Goal: Information Seeking & Learning: Learn about a topic

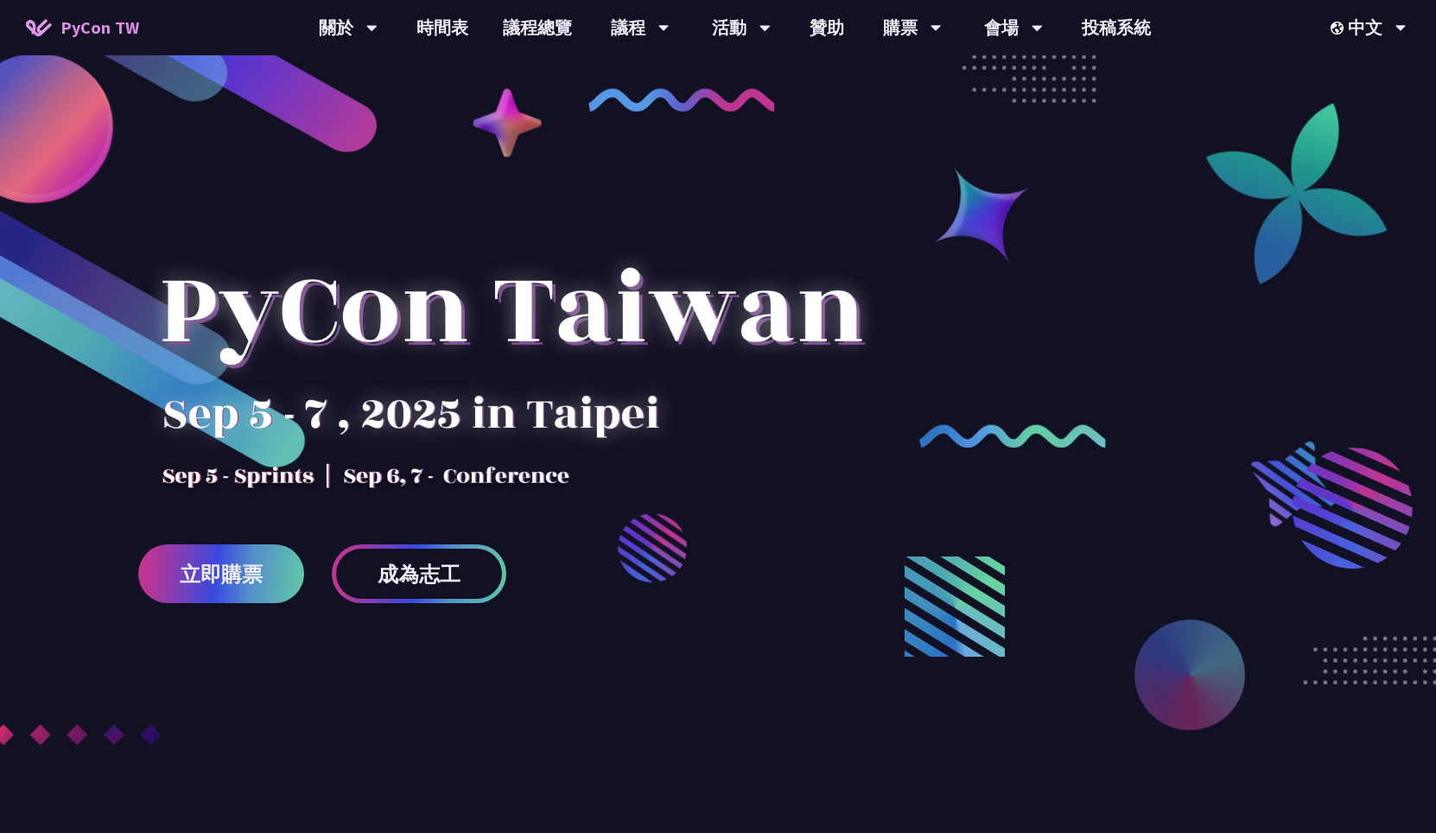
click at [503, 36] on link "議程總覽" at bounding box center [538, 27] width 104 height 55
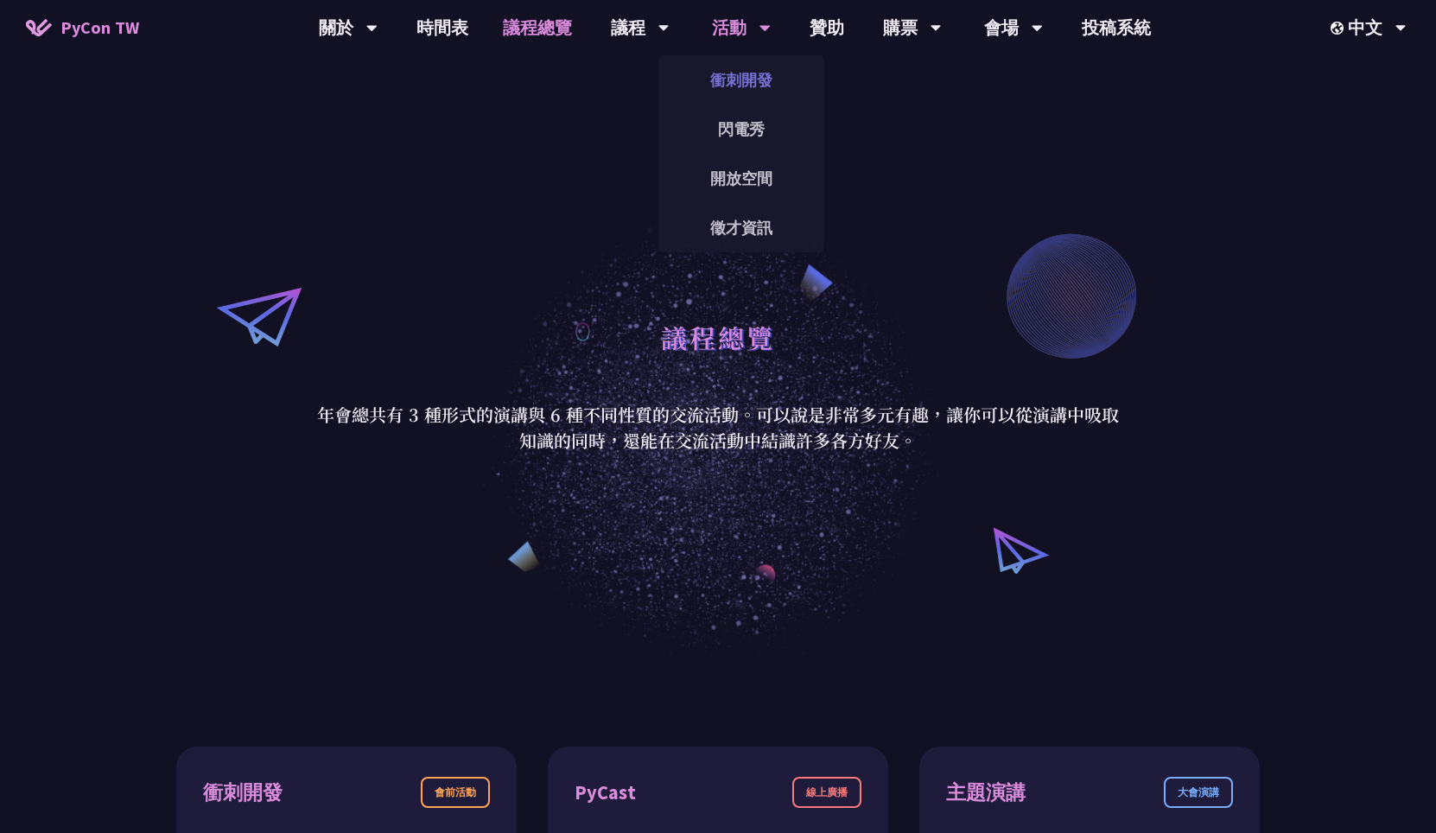
click at [727, 96] on link "衝刺開發" at bounding box center [741, 80] width 166 height 41
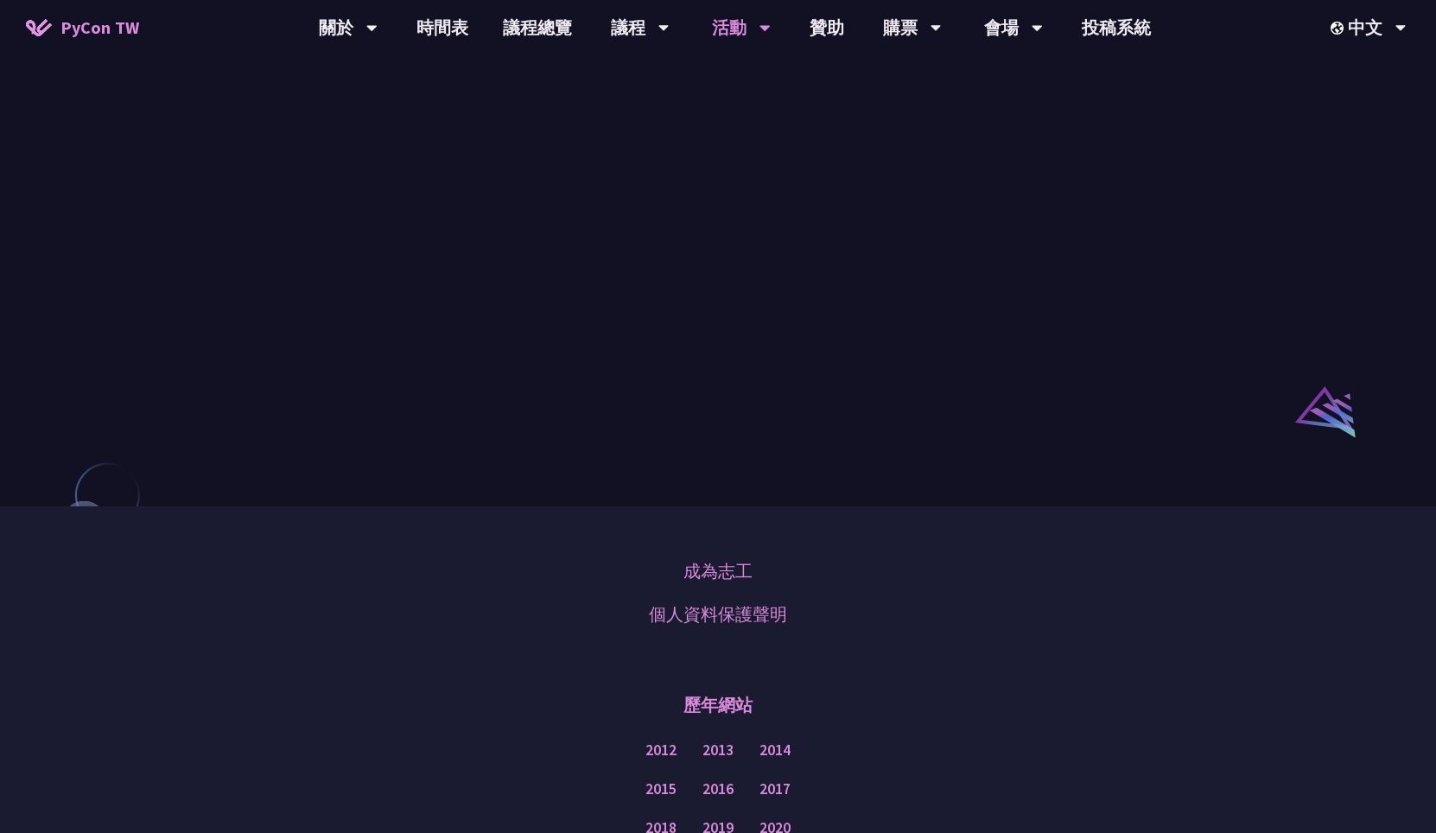
scroll to position [746, 0]
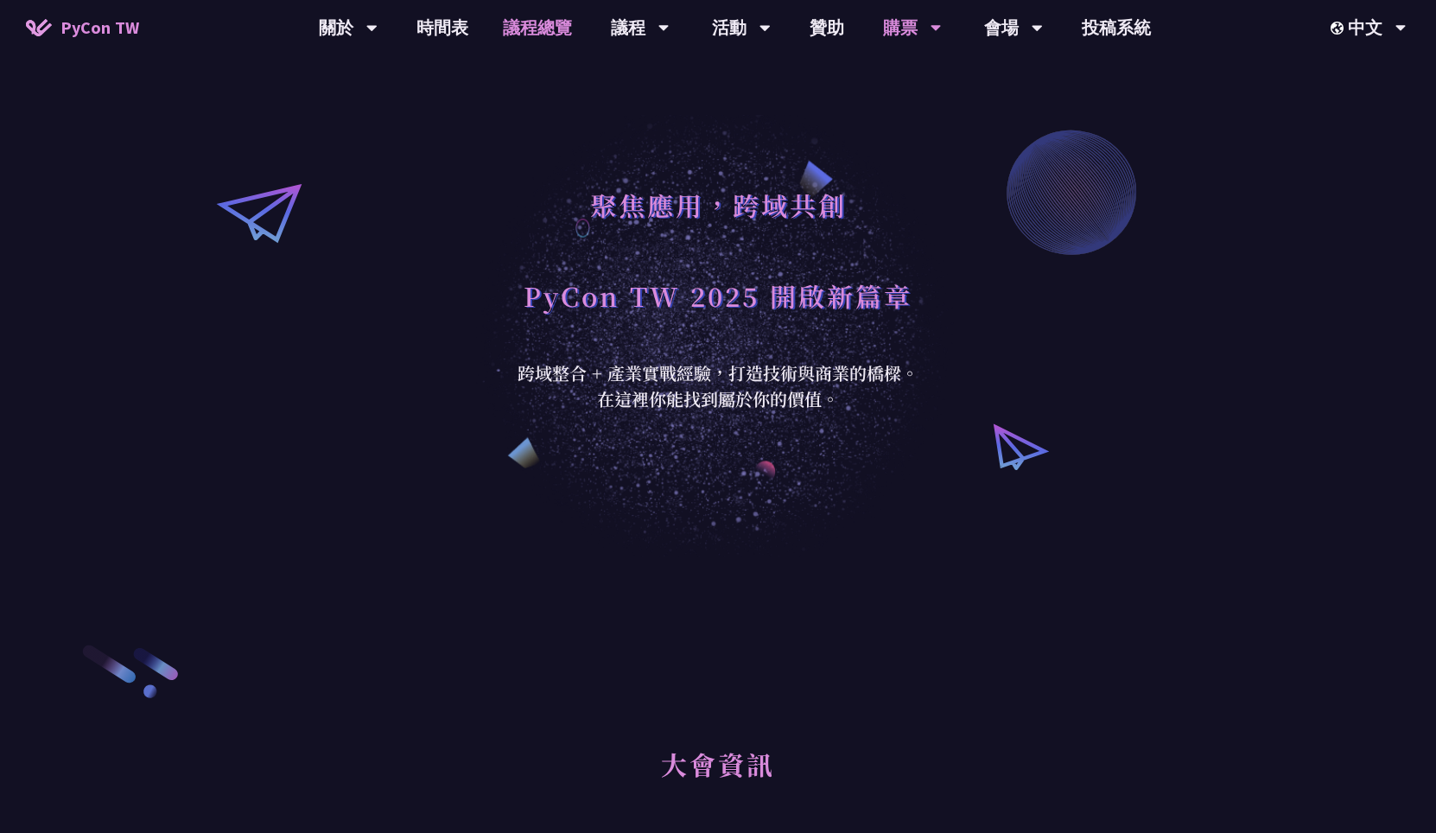
click at [494, 40] on link "議程總覽" at bounding box center [538, 27] width 104 height 55
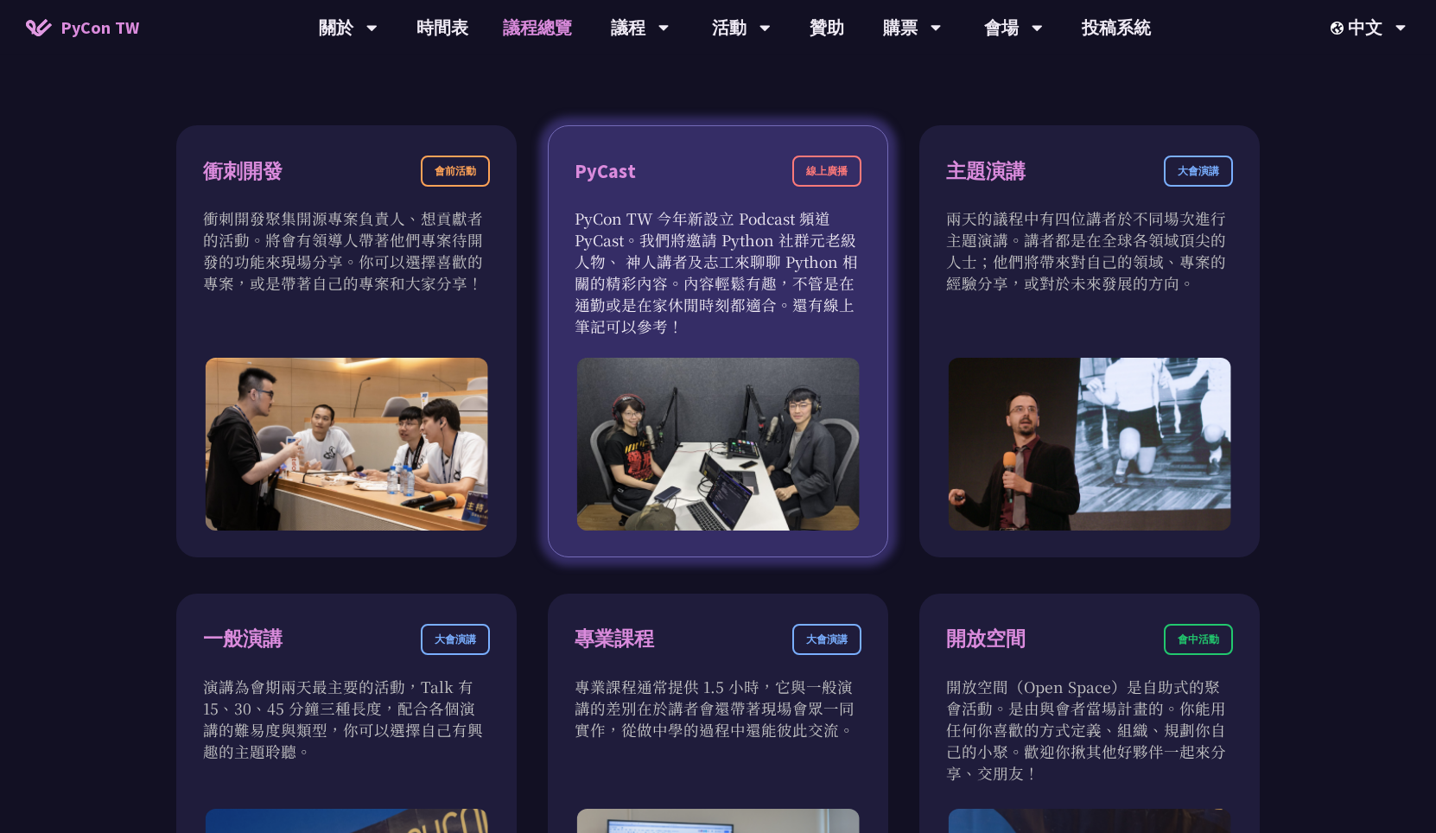
scroll to position [622, 0]
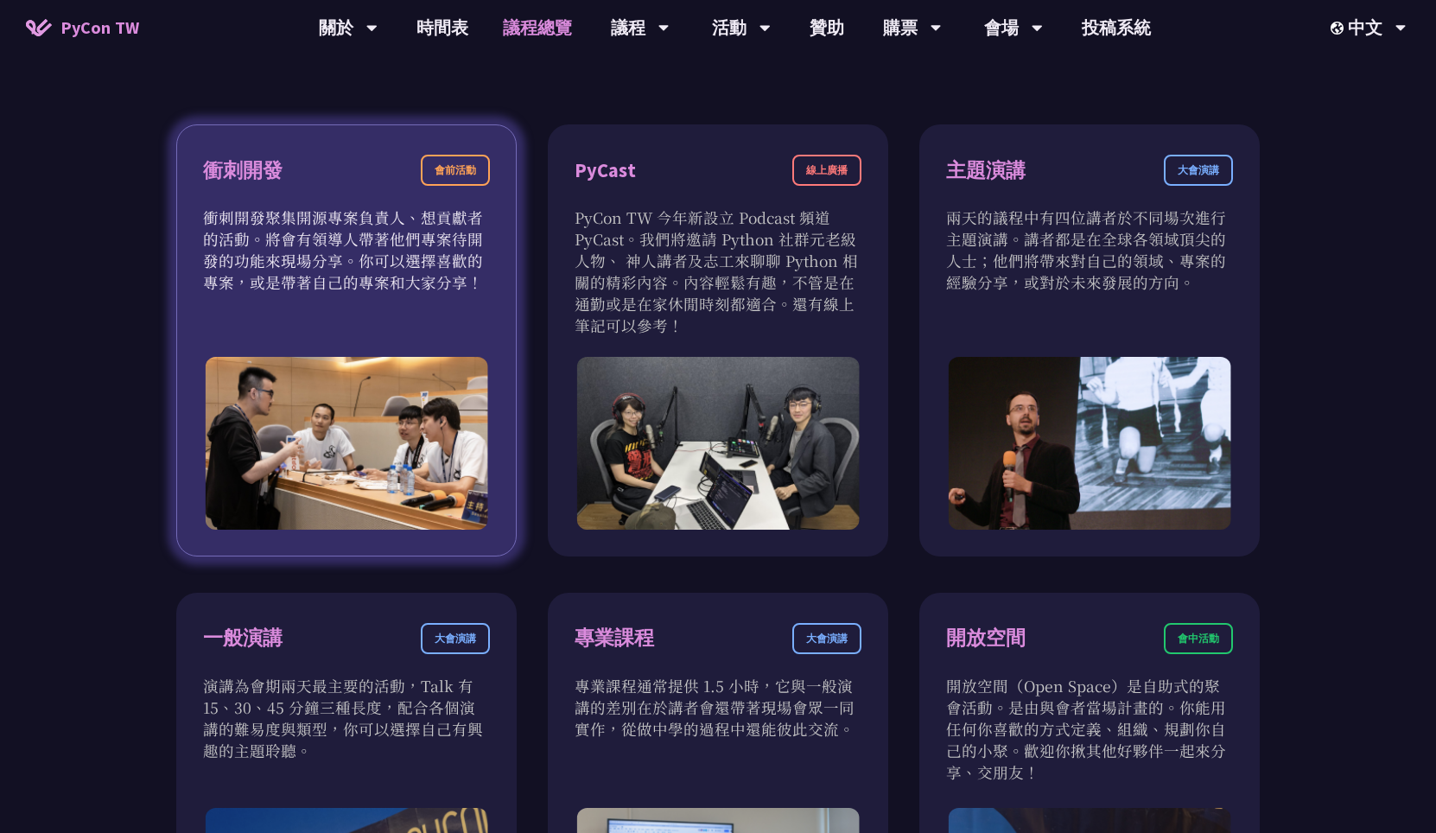
click at [394, 365] on img at bounding box center [347, 443] width 283 height 173
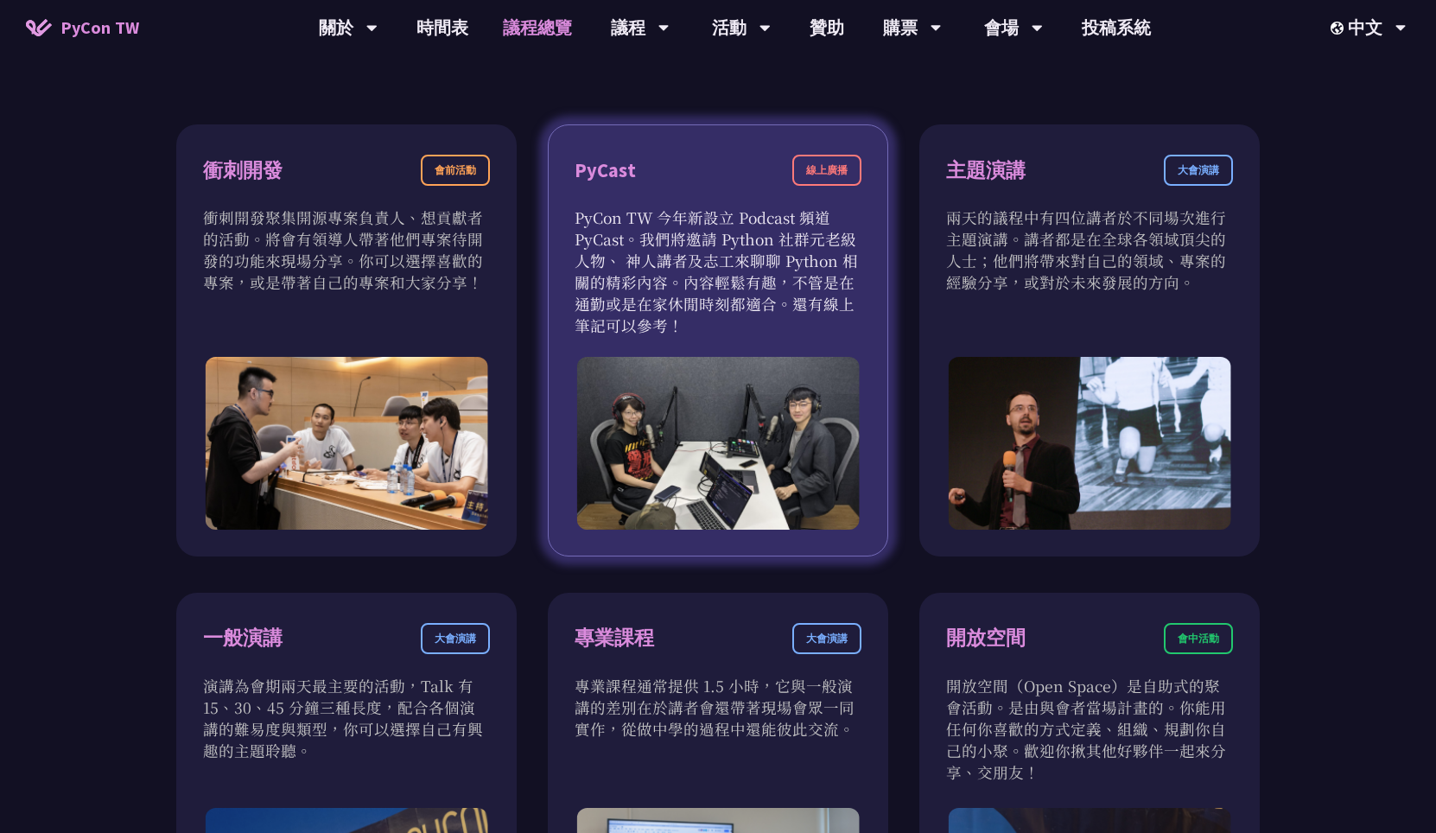
click at [800, 321] on p "PyCon TW 今年新設立 Podcast 頻道 PyCast。我們將邀請 Python 社群元老級人物、 神人講者及志工來聊聊 Python 相關的精彩內…" at bounding box center [718, 271] width 287 height 130
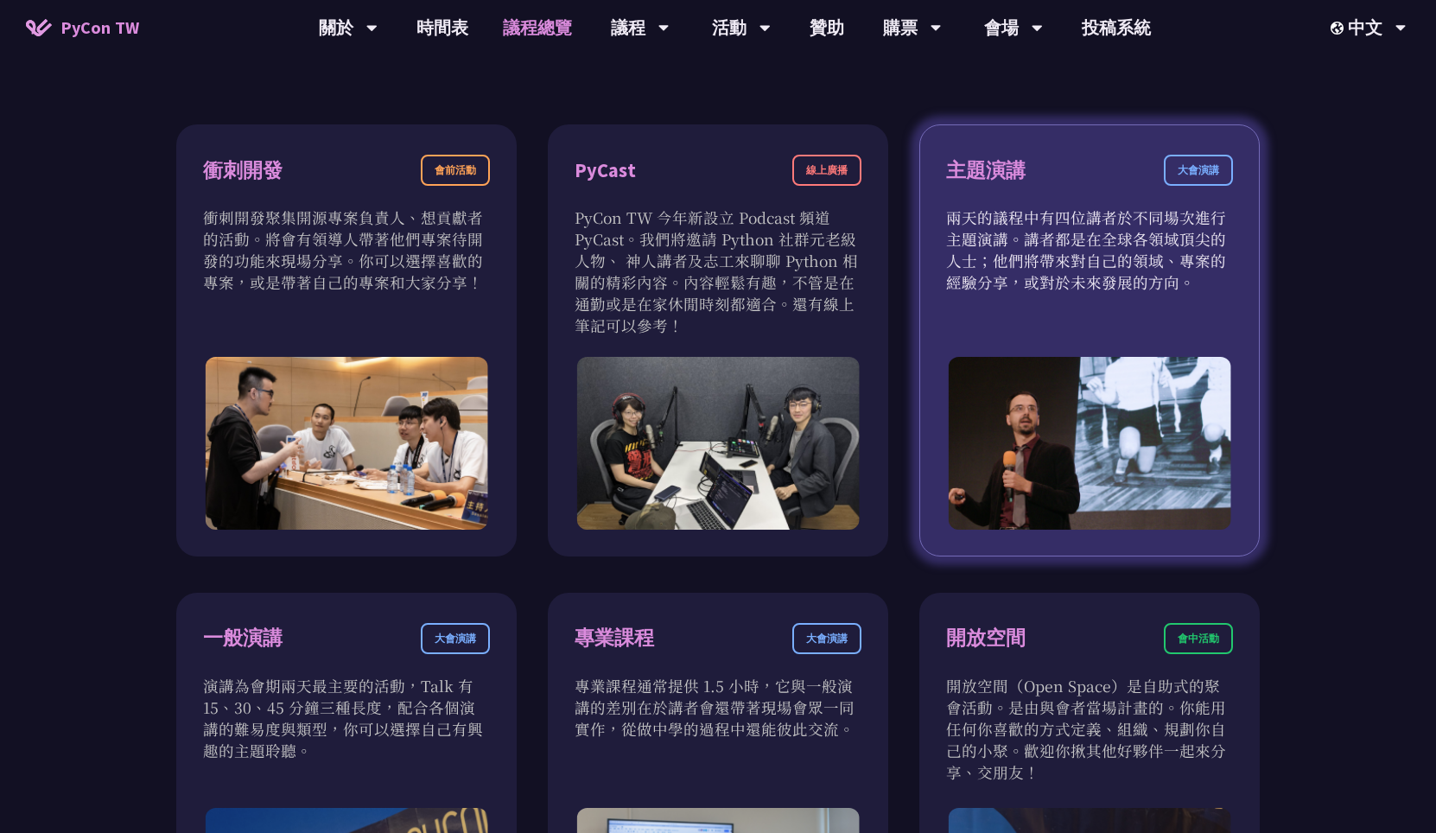
click at [1041, 309] on div "主題演講 大會演講 兩天的議程中有四位講者於不同場次進行主題演講。講者都是在全球各領域頂尖的人士；他們將帶來對自己的領域、專案的經驗分享，或對於未來發展的方向。" at bounding box center [1089, 340] width 340 height 432
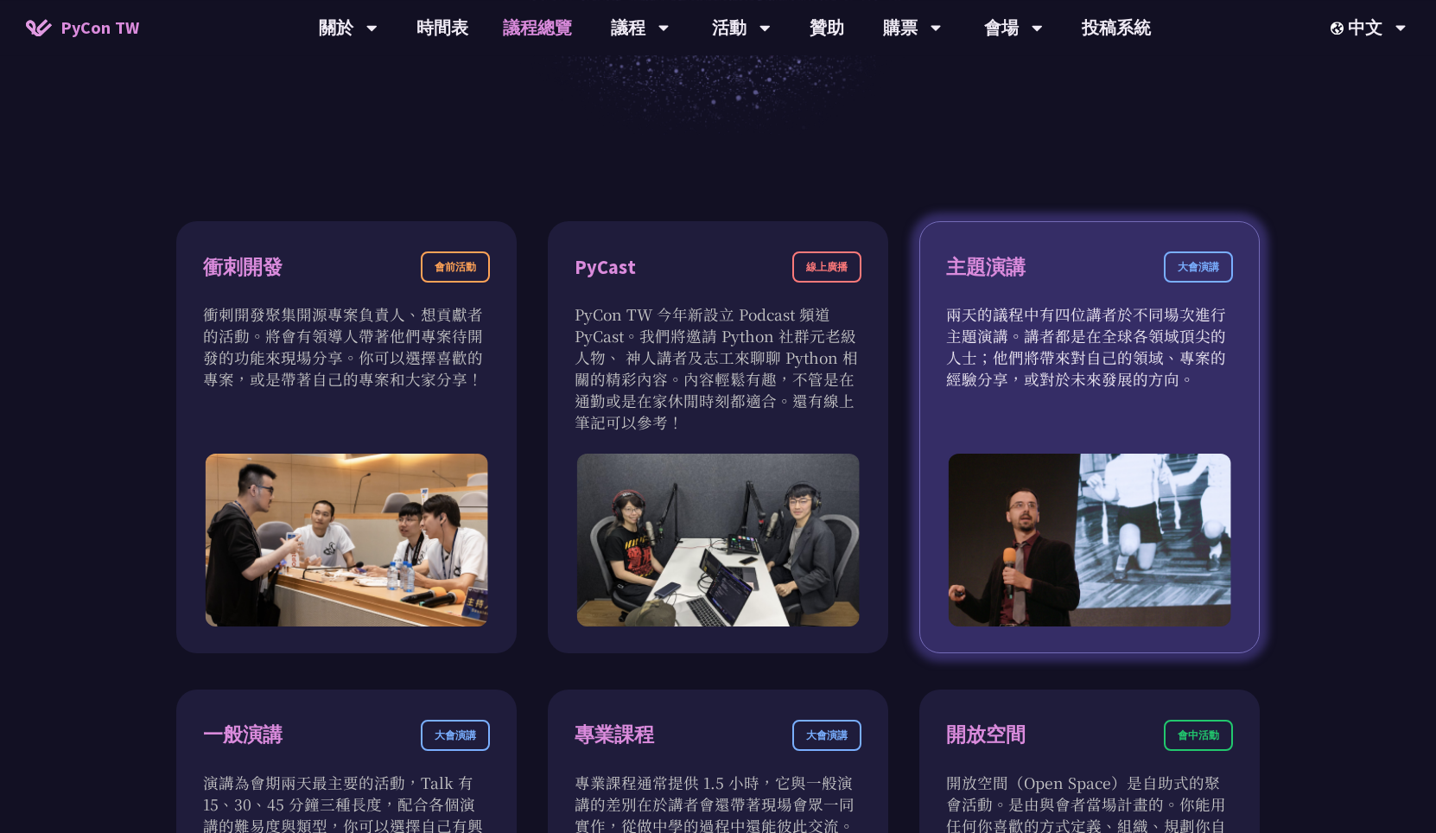
scroll to position [498, 0]
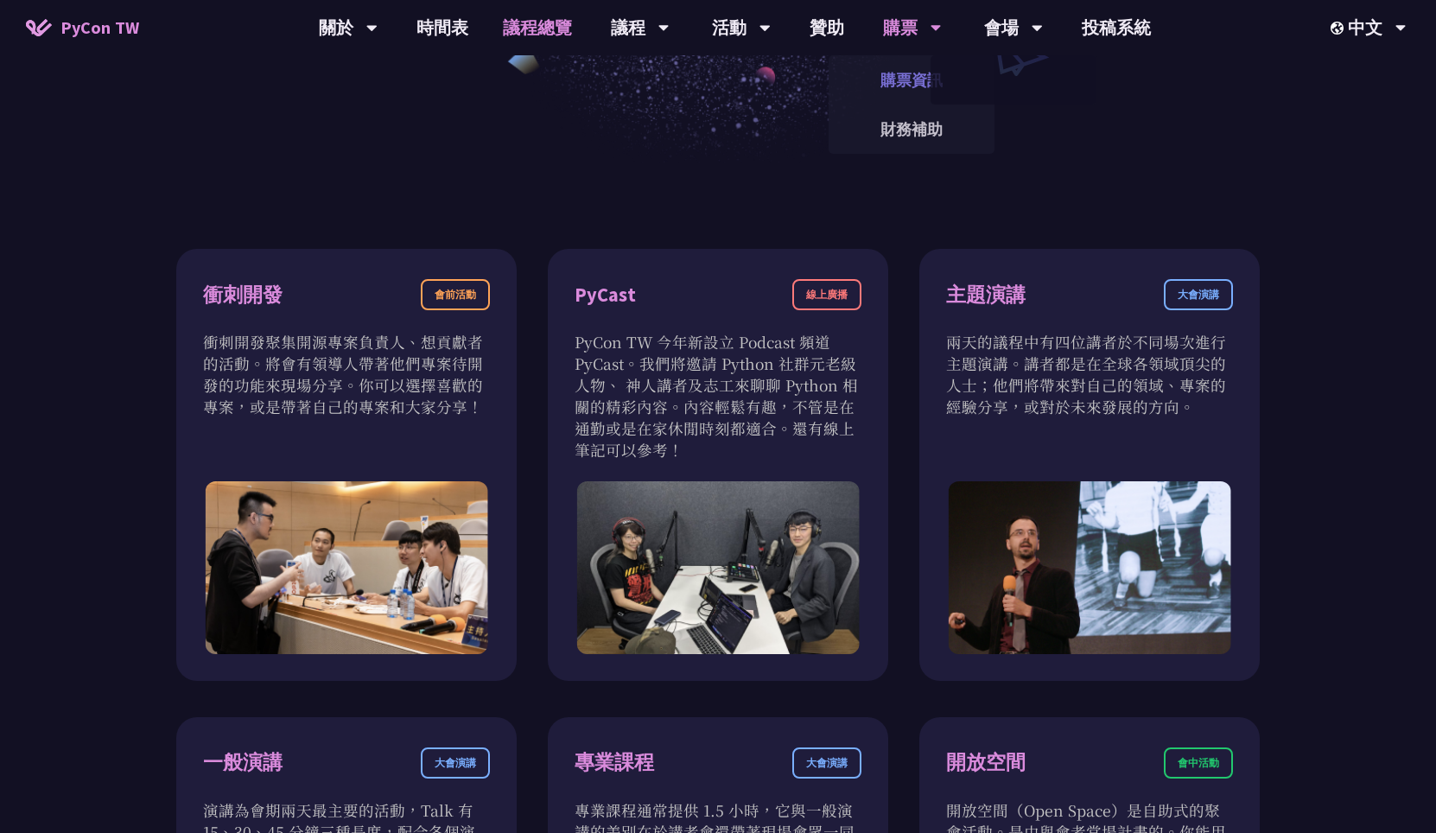
click at [903, 70] on link "購票資訊" at bounding box center [912, 80] width 166 height 41
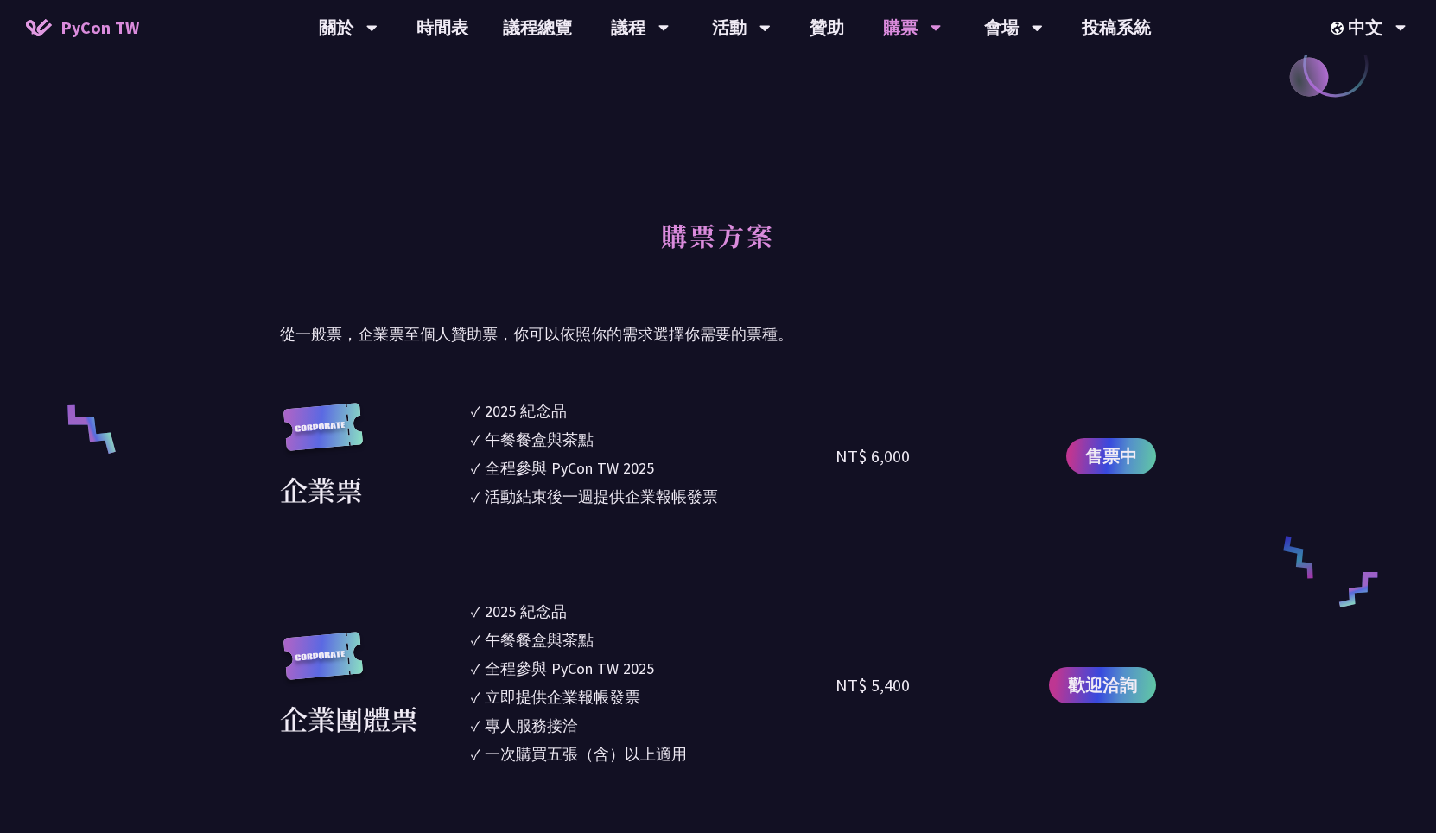
scroll to position [1617, 0]
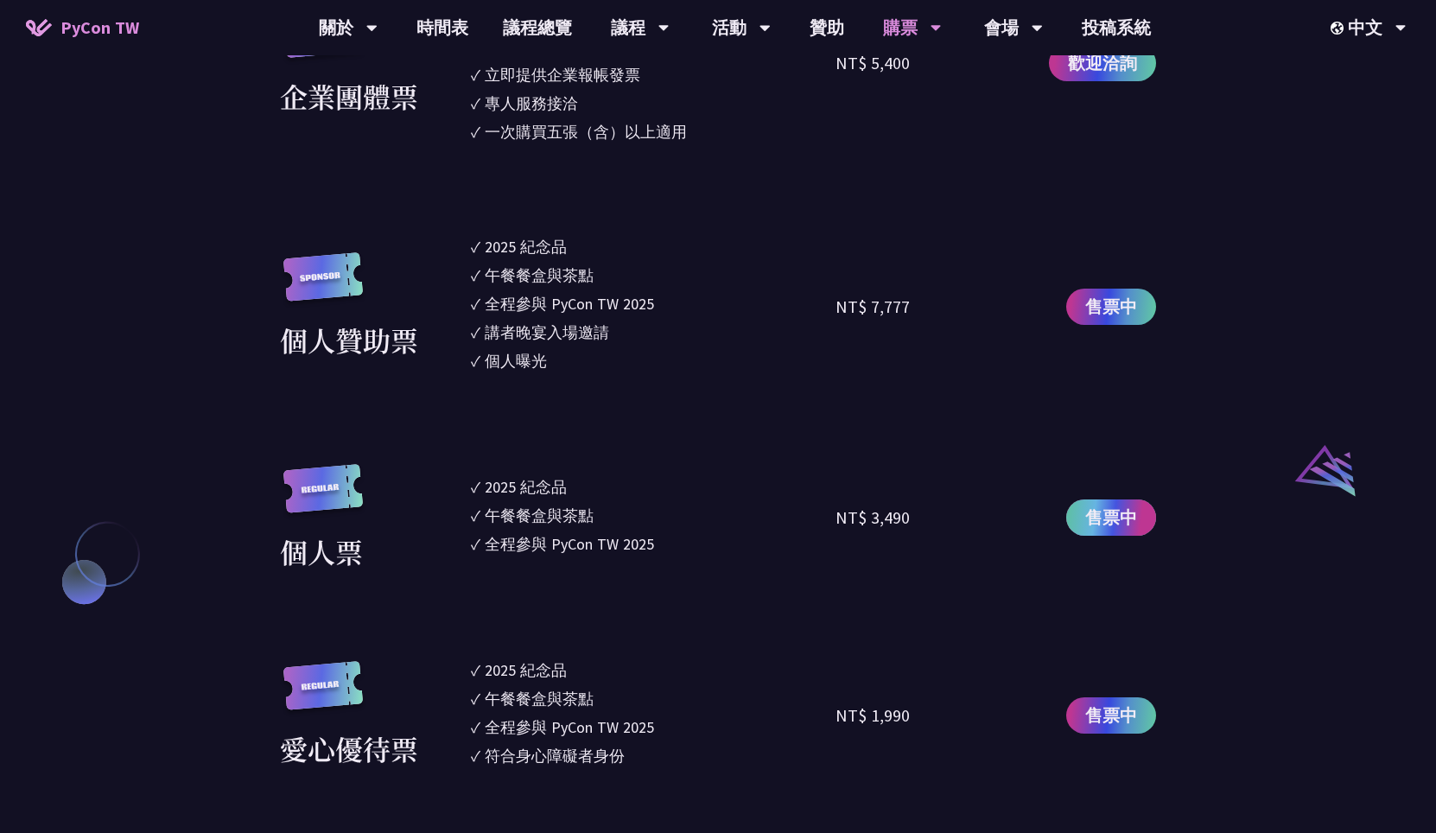
click at [1128, 524] on span "售票中" at bounding box center [1111, 518] width 52 height 26
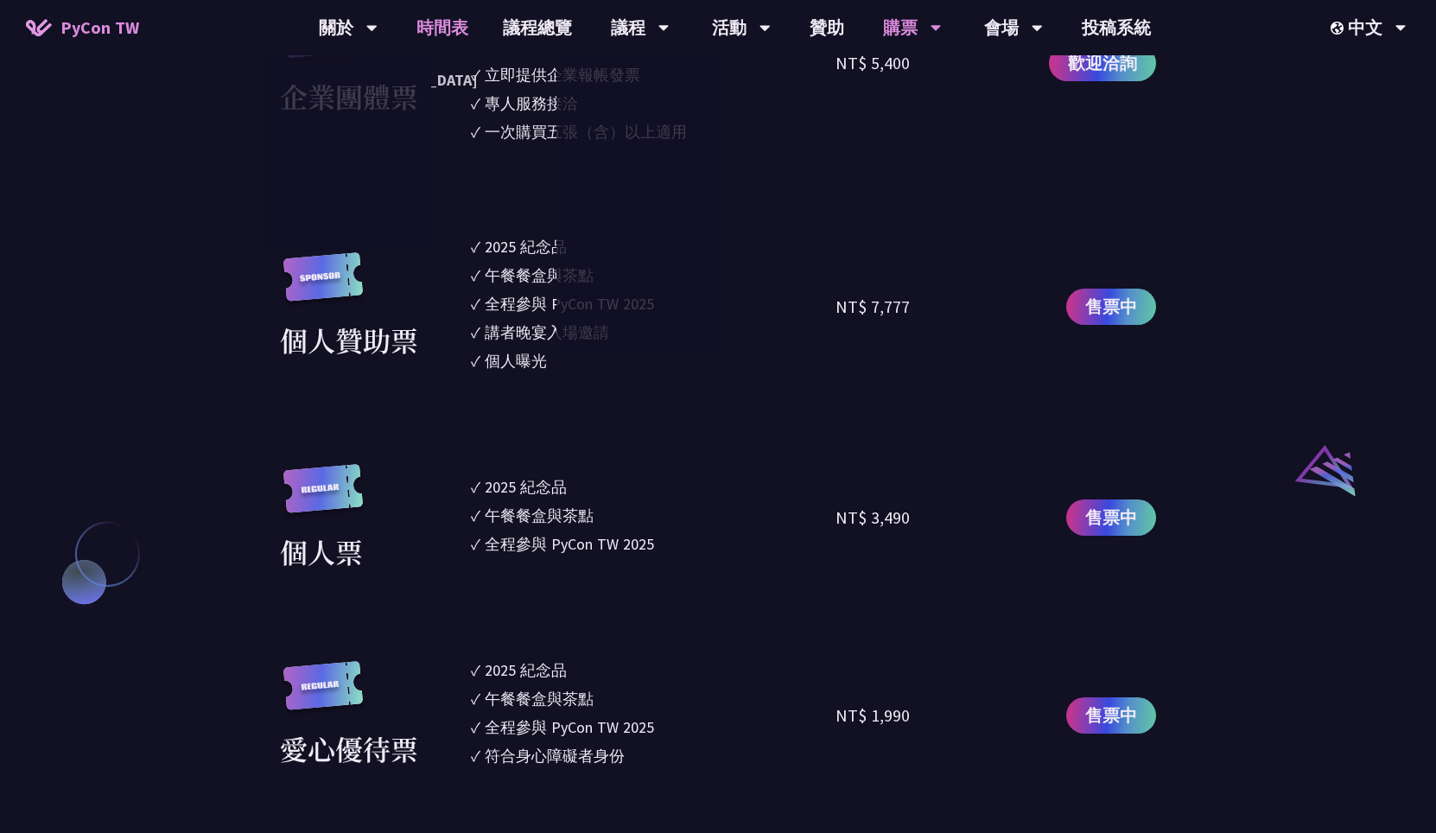
click at [463, 27] on link "時間表" at bounding box center [442, 27] width 86 height 55
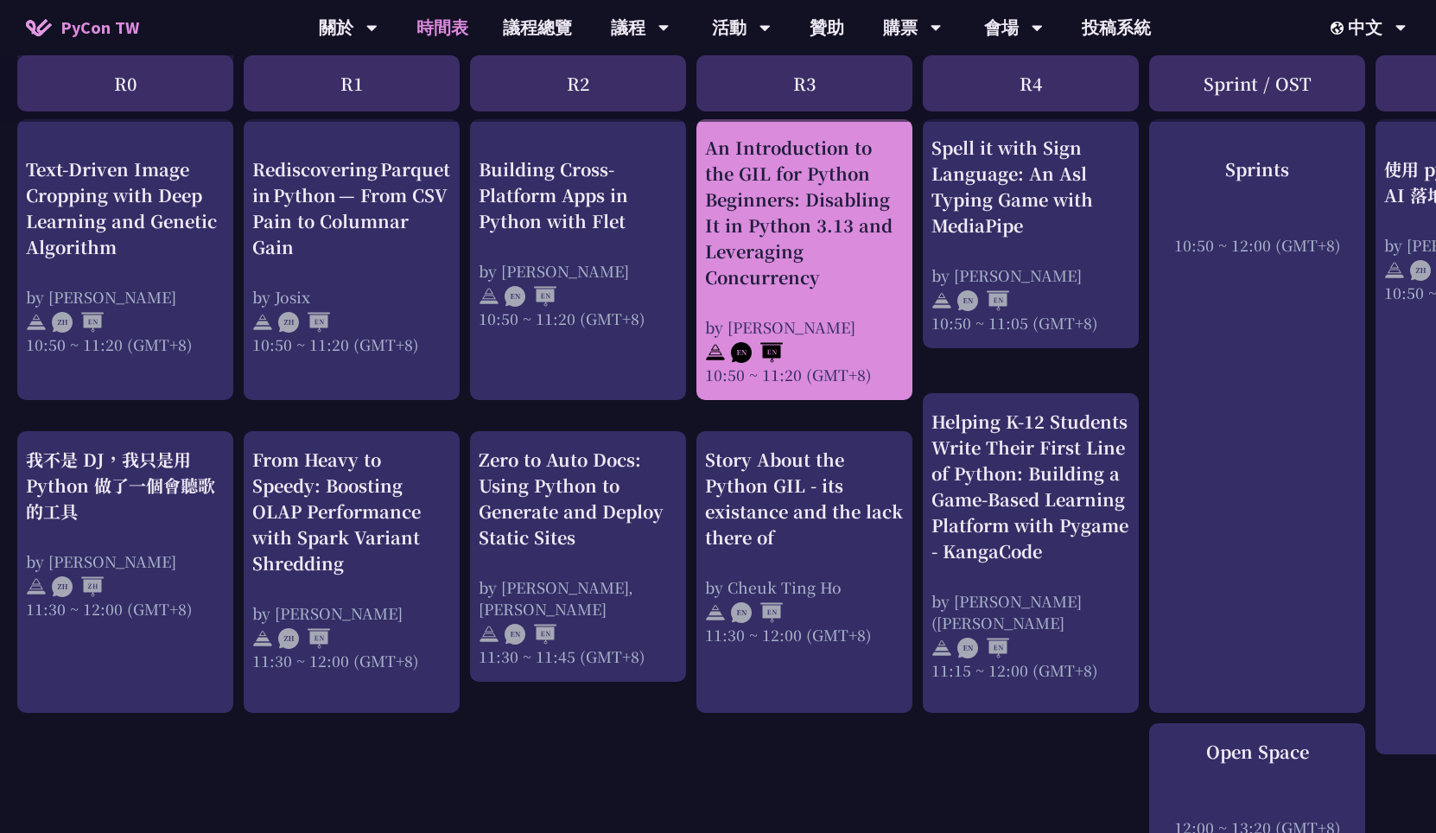
scroll to position [124, 0]
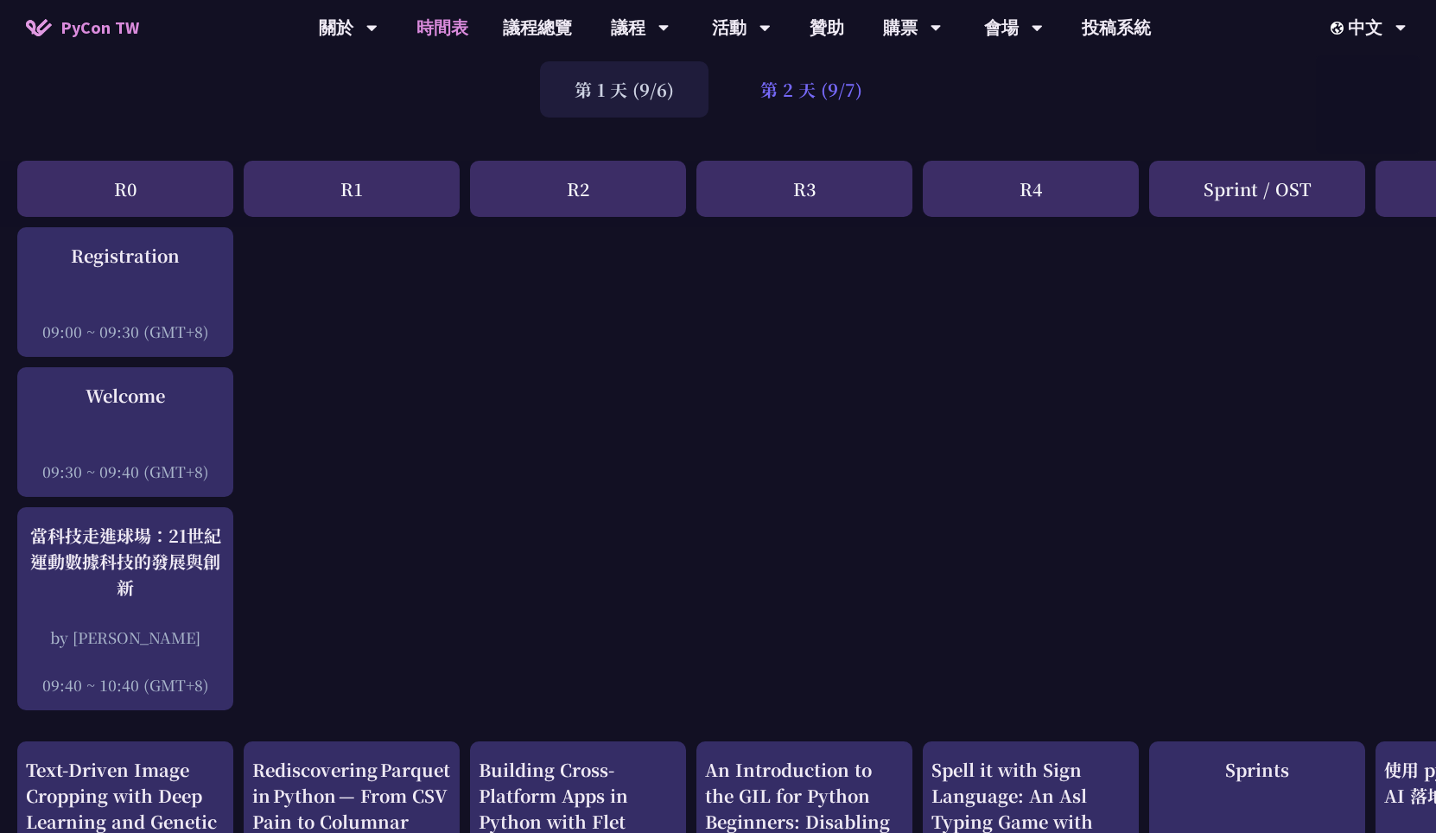
click at [804, 92] on div "第 2 天 (9/7)" at bounding box center [811, 89] width 171 height 56
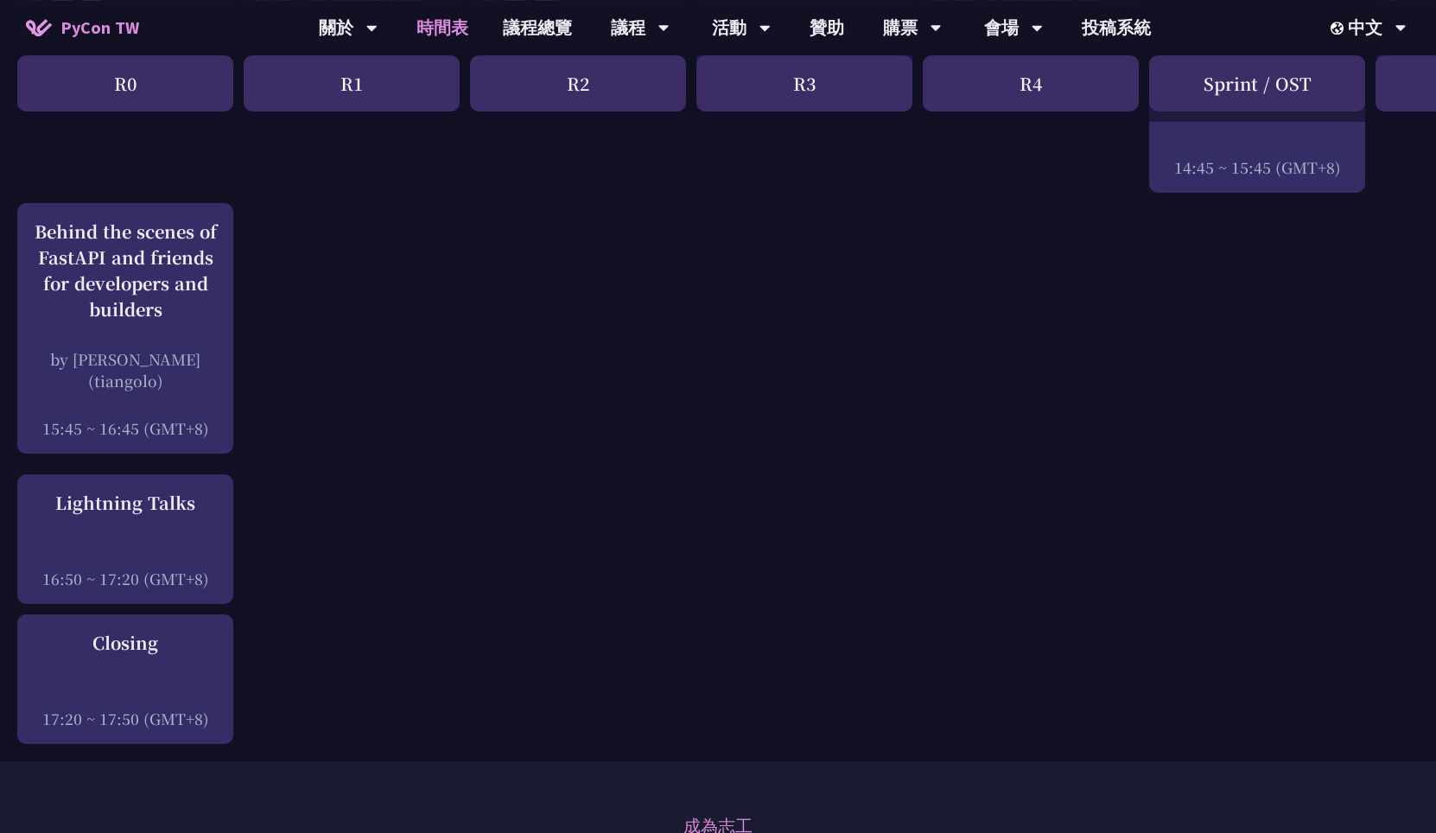
scroll to position [2239, 0]
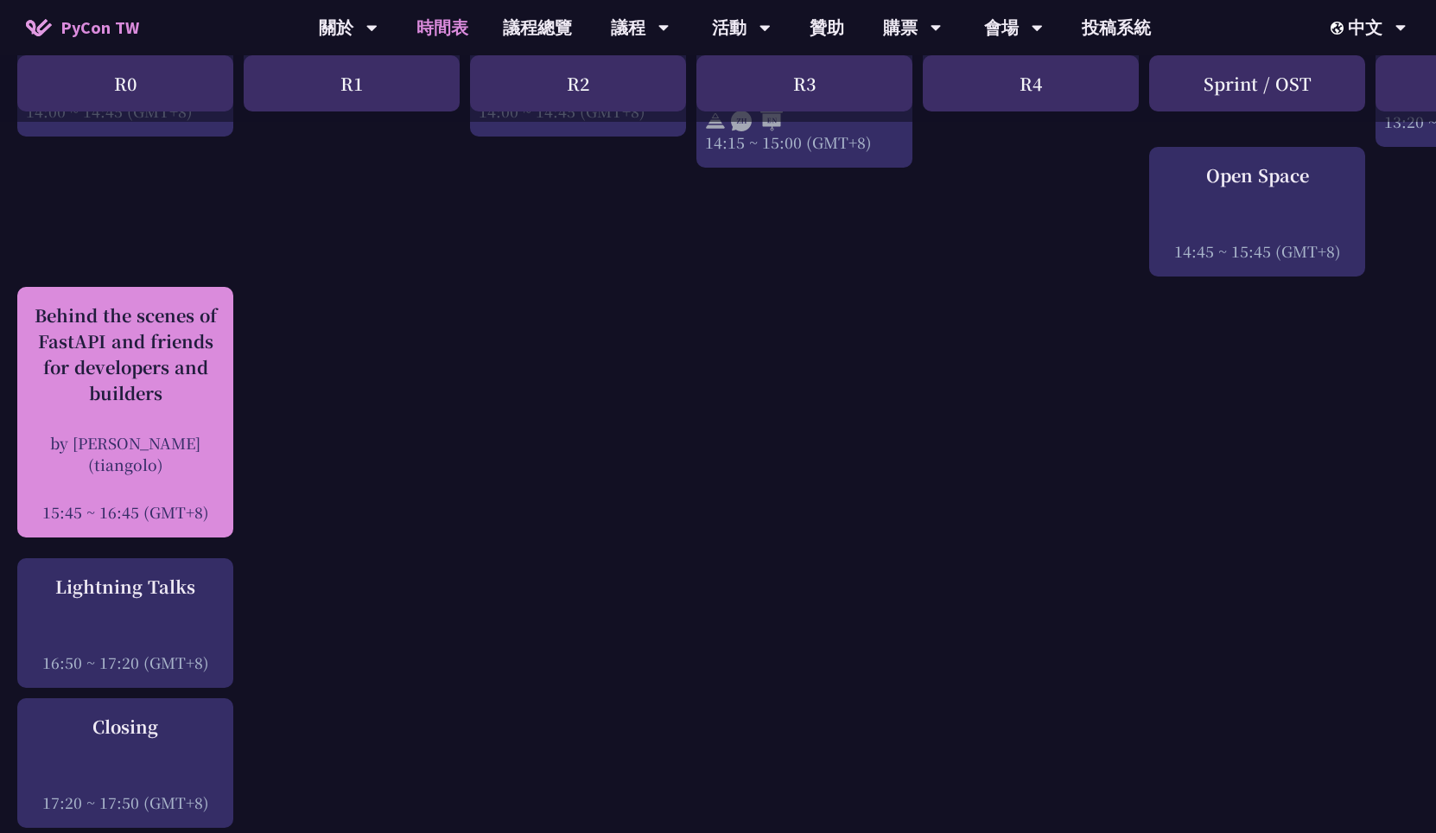
click at [194, 446] on div "by [PERSON_NAME] (tiangolo)" at bounding box center [125, 453] width 199 height 43
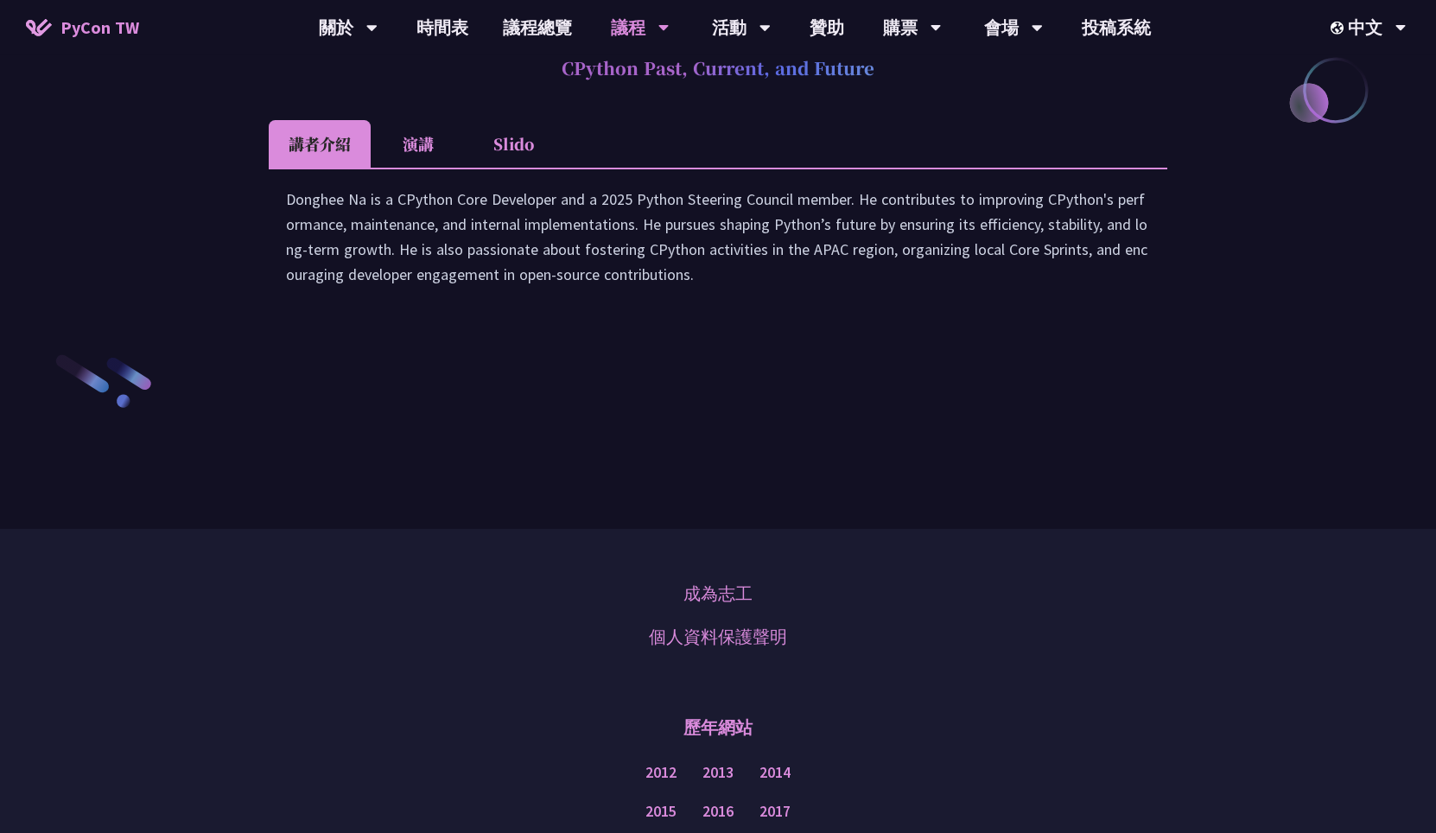
scroll to position [2364, 0]
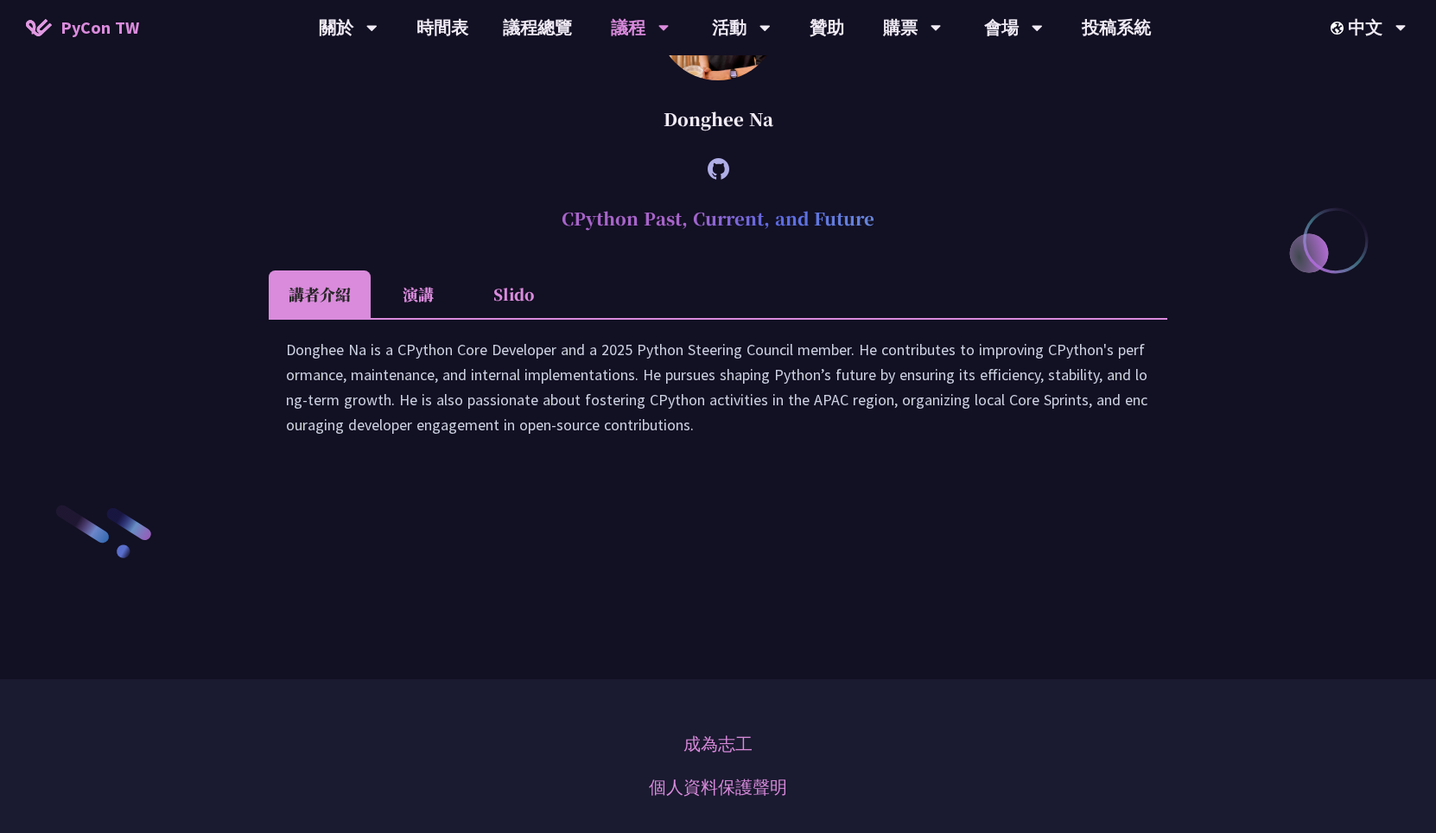
click at [704, 145] on div "Donghee Na" at bounding box center [718, 119] width 899 height 52
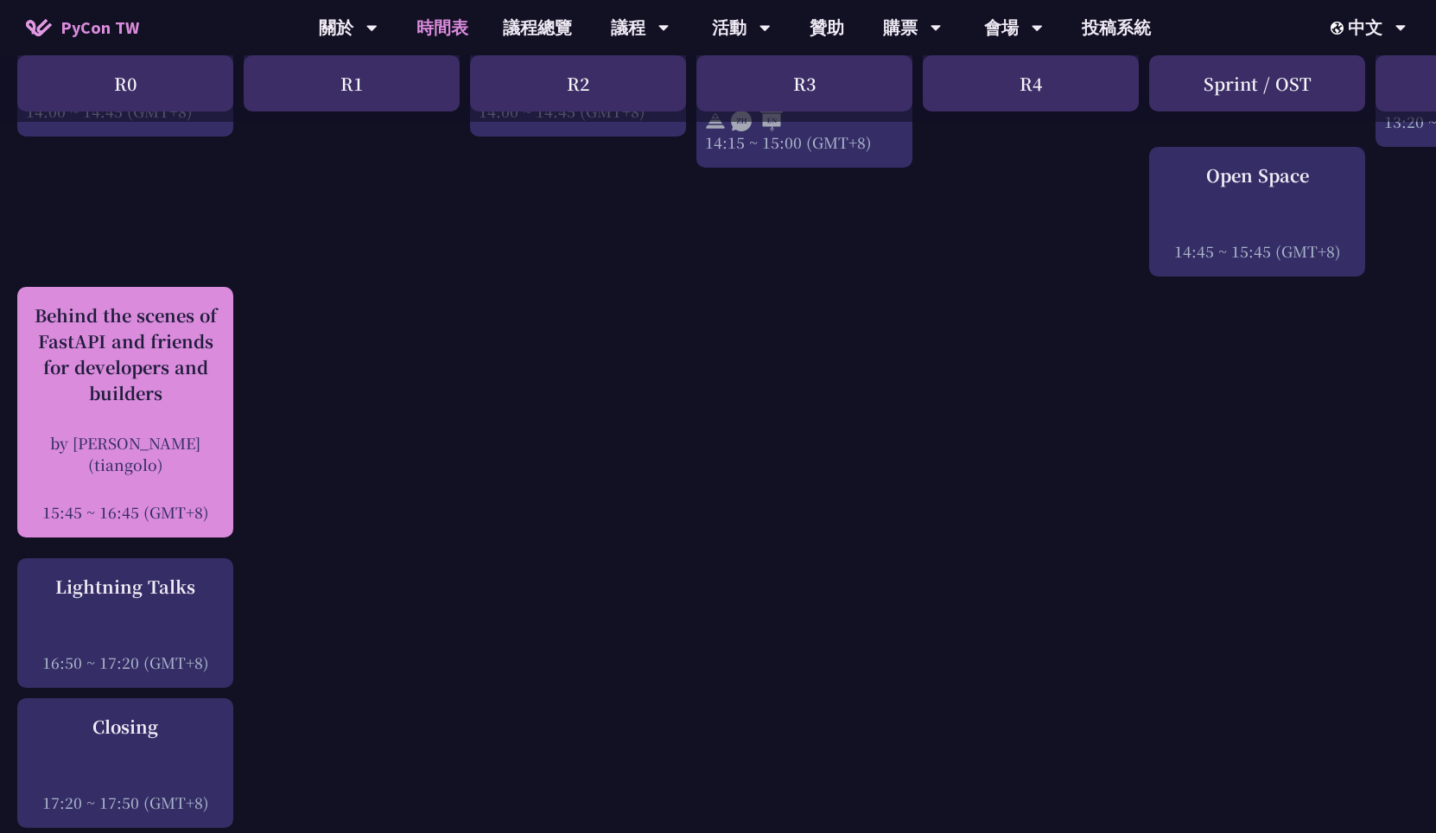
click at [164, 414] on div "Behind the scenes of FastAPI and friends for developers and builders by [PERSON…" at bounding box center [125, 412] width 199 height 220
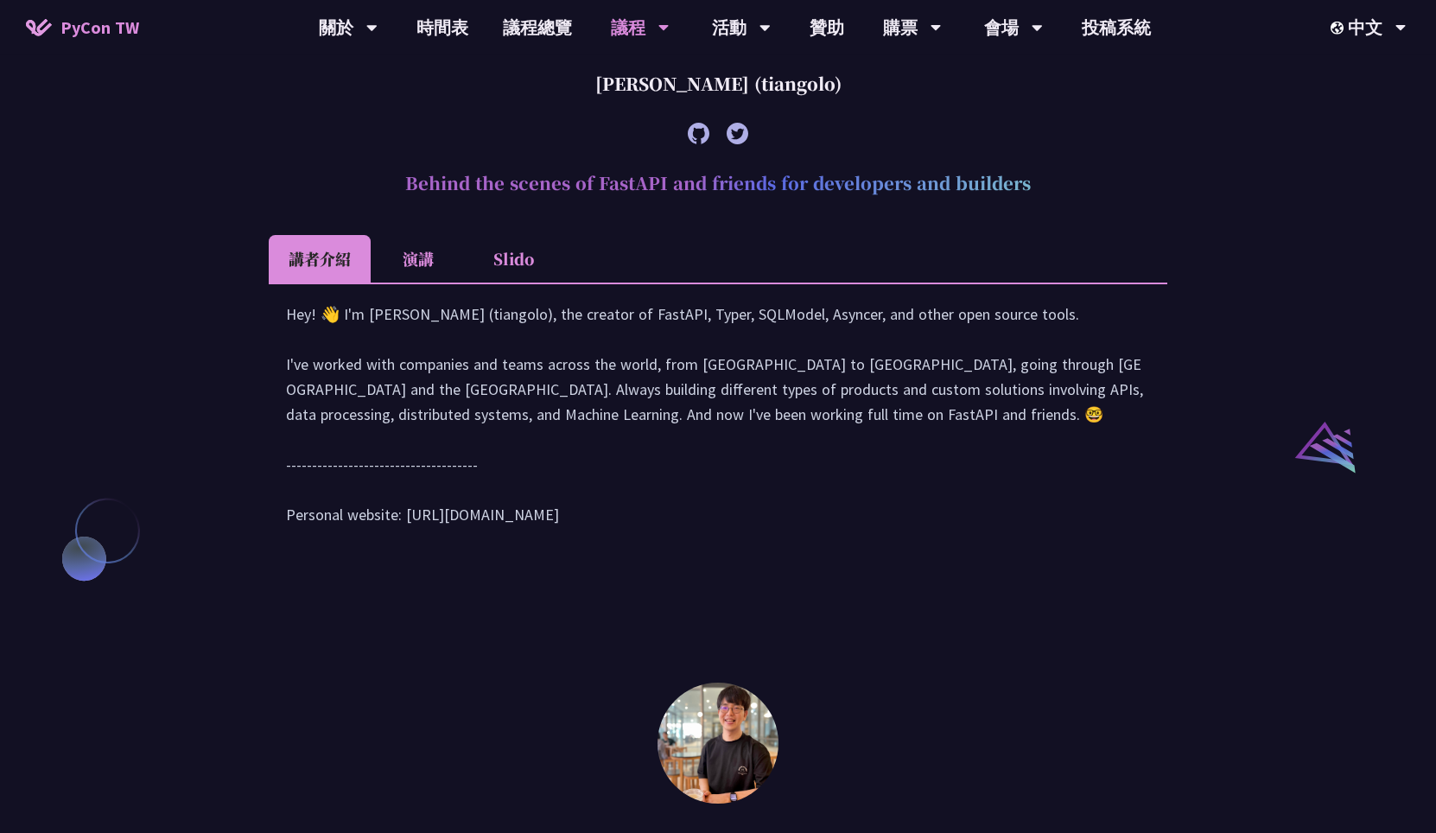
scroll to position [1617, 0]
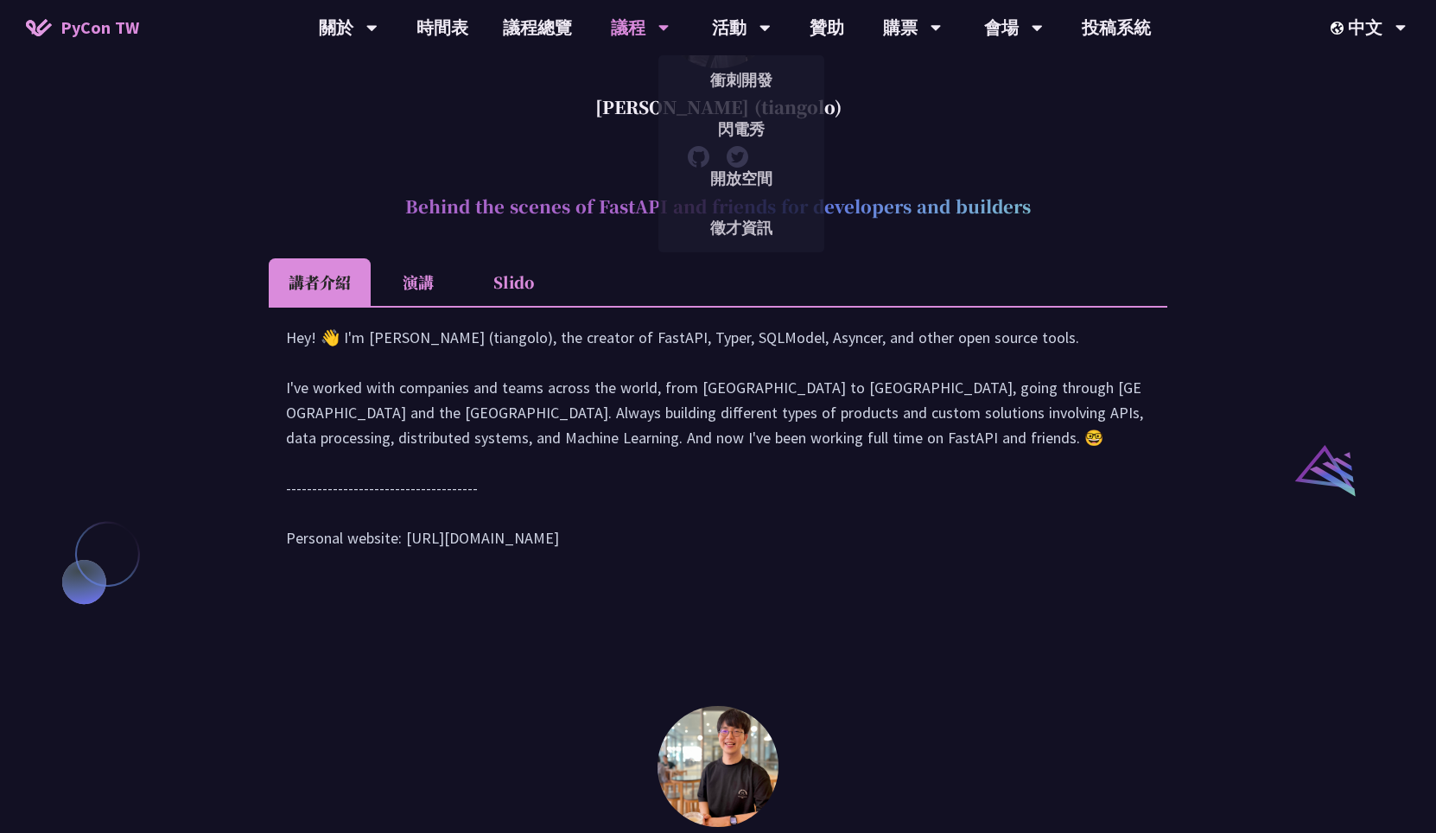
click at [537, 568] on div "Hey! 👋 I'm [PERSON_NAME] (tiangolo), the creator of FastAPI, Typer, SQLModel, A…" at bounding box center [718, 446] width 864 height 243
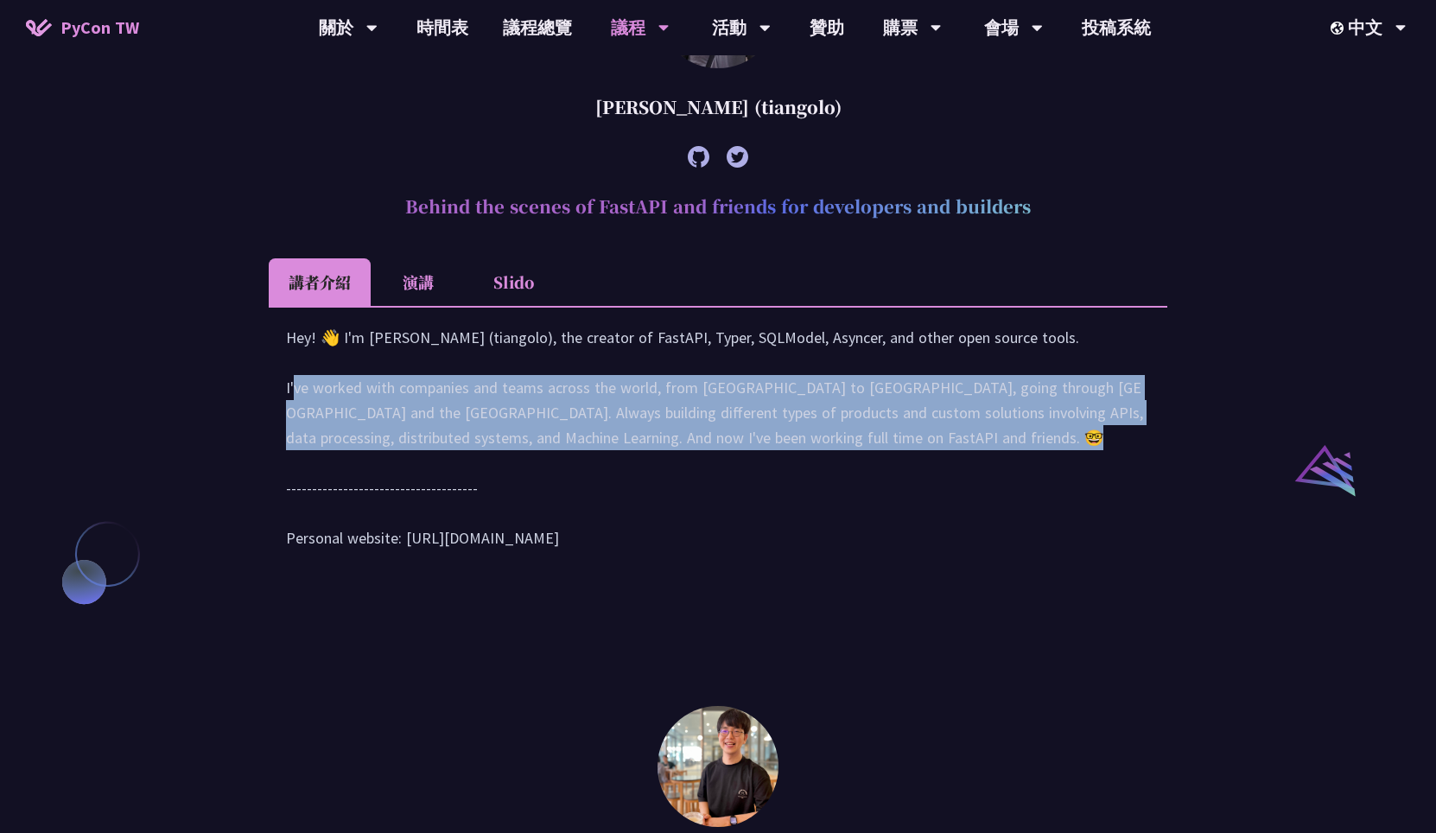
drag, startPoint x: 922, startPoint y: 522, endPoint x: 934, endPoint y: 619, distance: 97.5
click at [934, 568] on div "Hey! 👋 I'm [PERSON_NAME] (tiangolo), the creator of FastAPI, Typer, SQLModel, A…" at bounding box center [718, 446] width 864 height 243
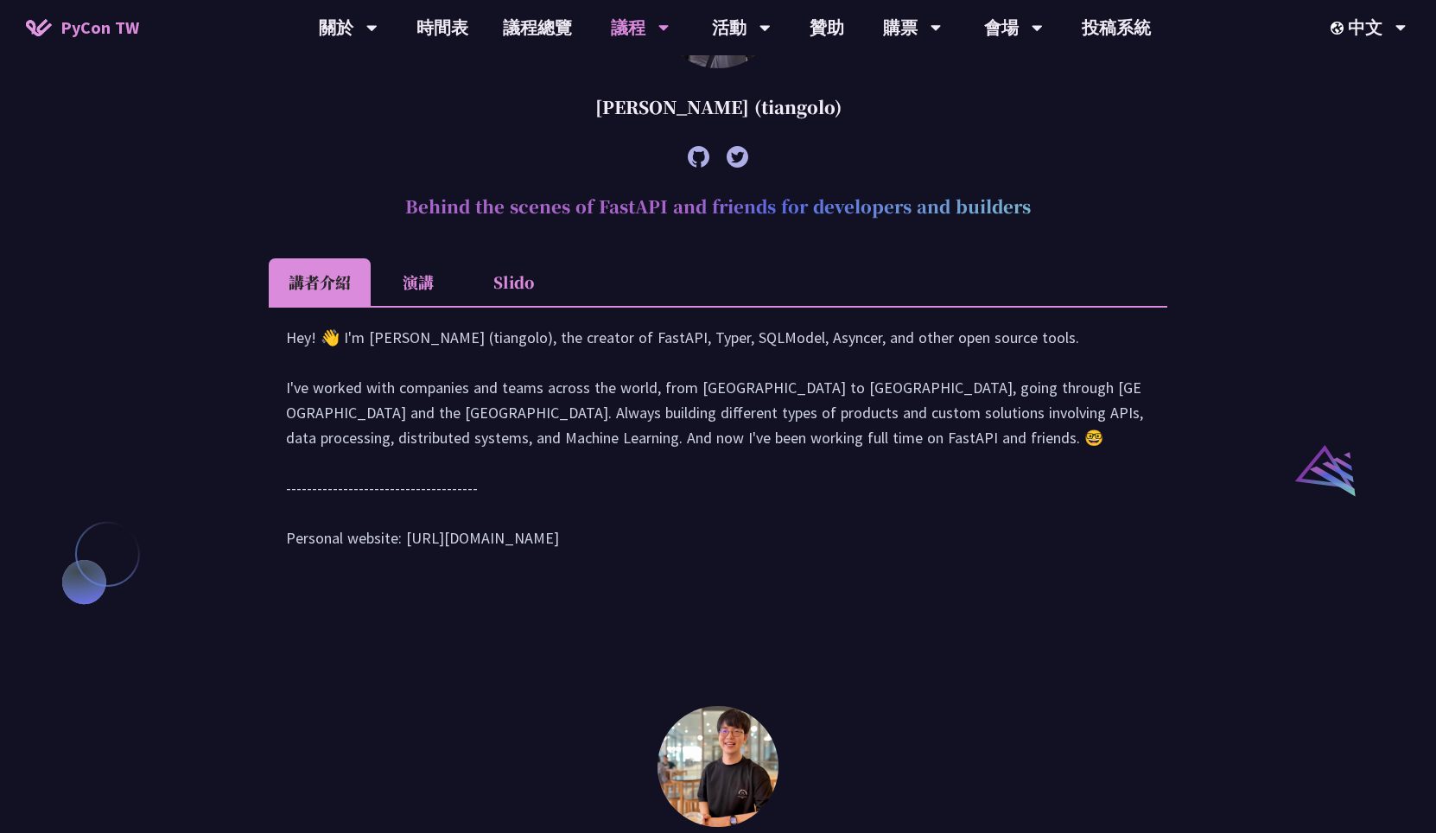
click at [934, 568] on div "Hey! 👋 I'm [PERSON_NAME] (tiangolo), the creator of FastAPI, Typer, SQLModel, A…" at bounding box center [718, 446] width 864 height 243
